Goal: Check status: Check status

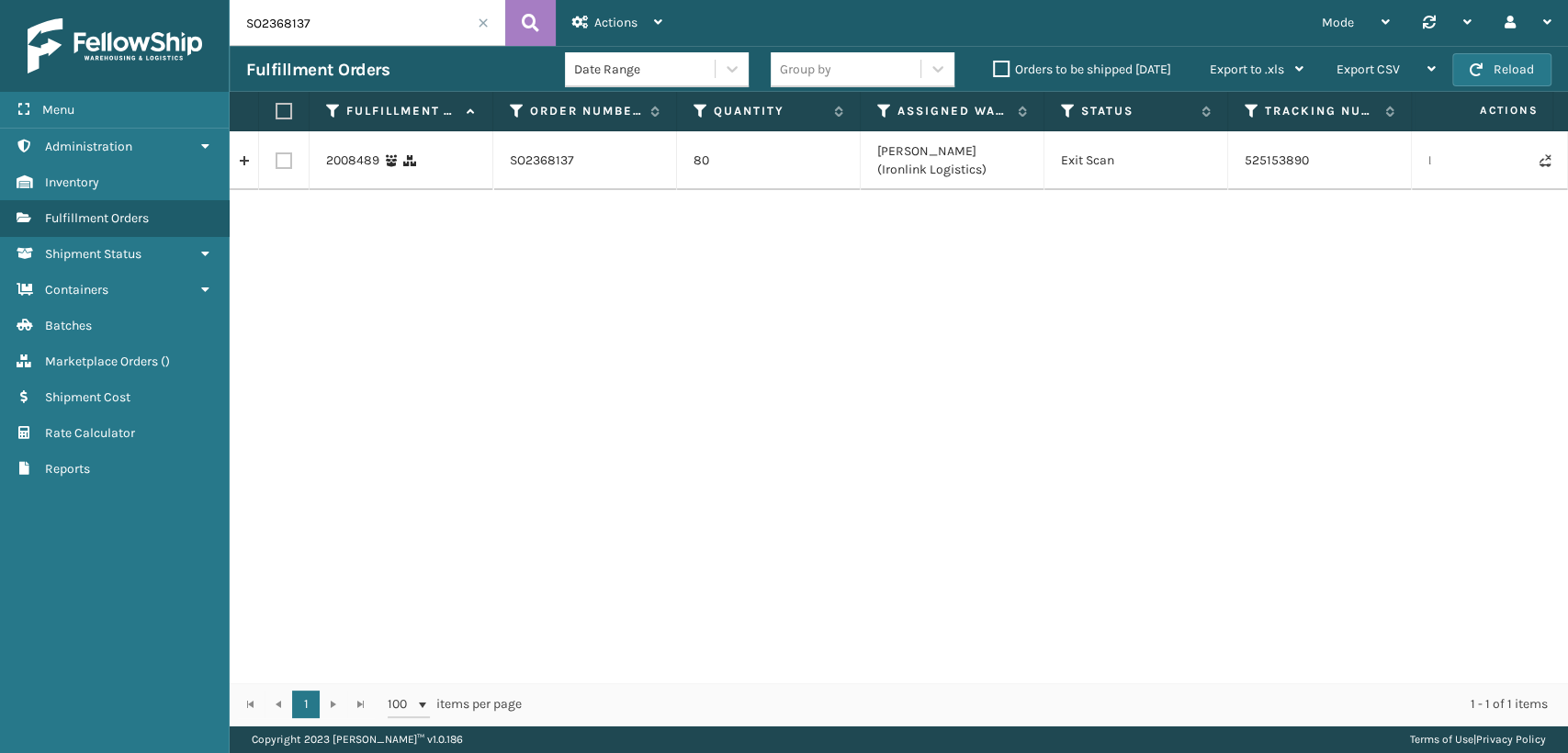
drag, startPoint x: 363, startPoint y: 24, endPoint x: 53, endPoint y: 28, distance: 310.0
click at [53, 0] on div "Menu Administration Inventory Fulfillment Orders Shipment Status Containers Bat…" at bounding box center [784, 0] width 1568 height 0
paste input "43696"
type input "SO2436967"
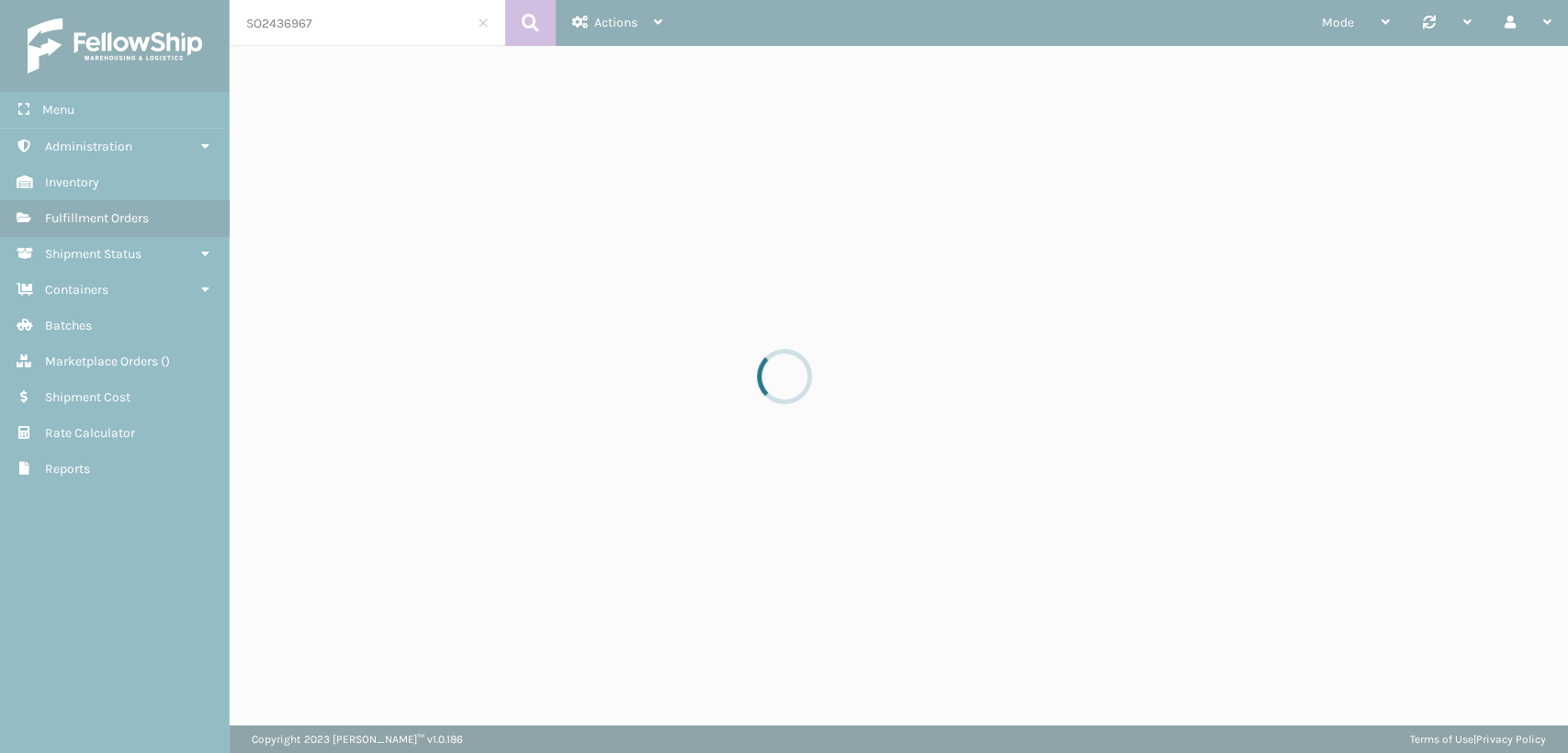
click at [1276, 414] on div at bounding box center [784, 376] width 1568 height 753
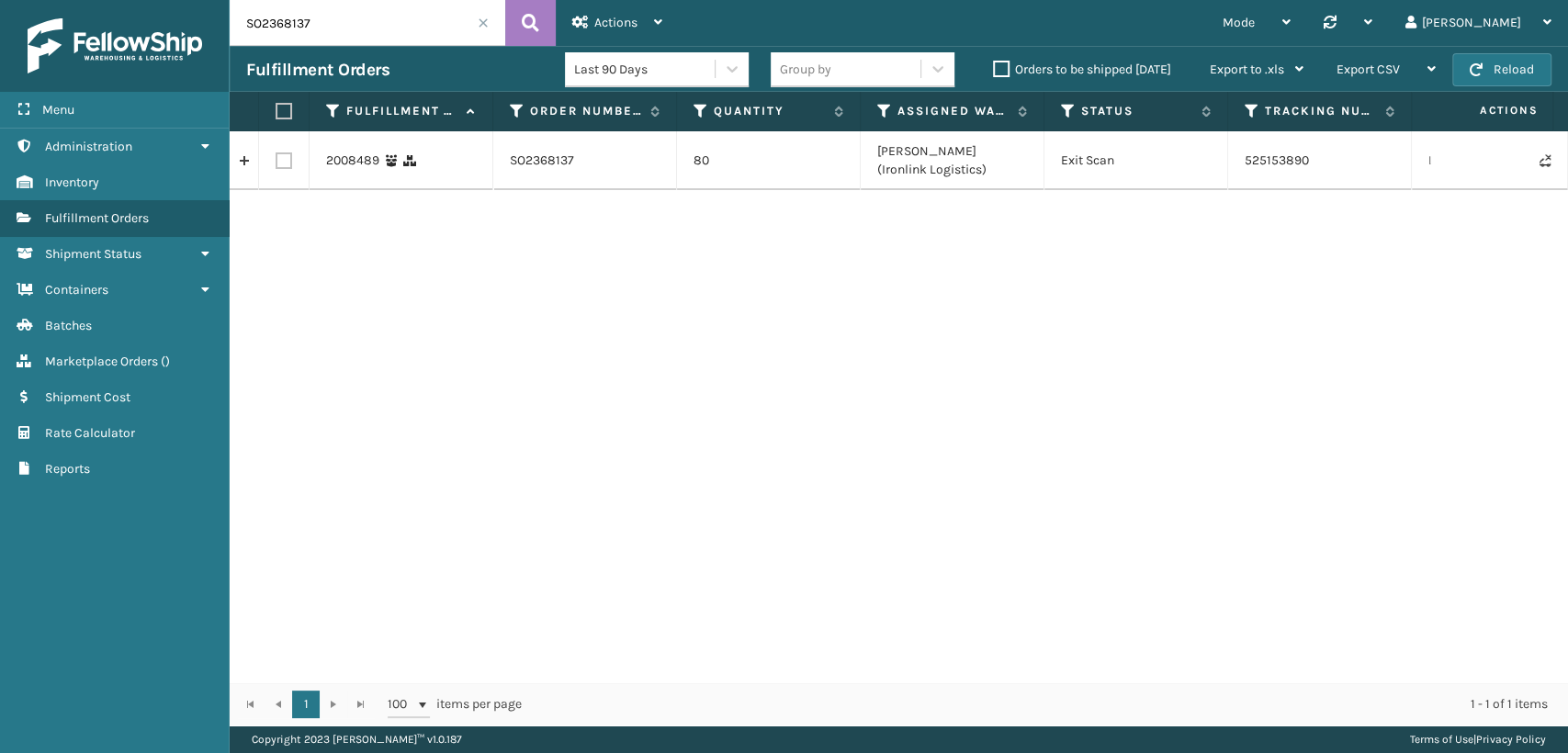
drag, startPoint x: 399, startPoint y: 22, endPoint x: 136, endPoint y: 22, distance: 263.0
click at [140, 0] on div "Menu Administration Inventory Fulfillment Orders Shipment Status Containers Bat…" at bounding box center [784, 0] width 1568 height 0
paste input "43696"
type input "SO2436967"
